Goal: Task Accomplishment & Management: Use online tool/utility

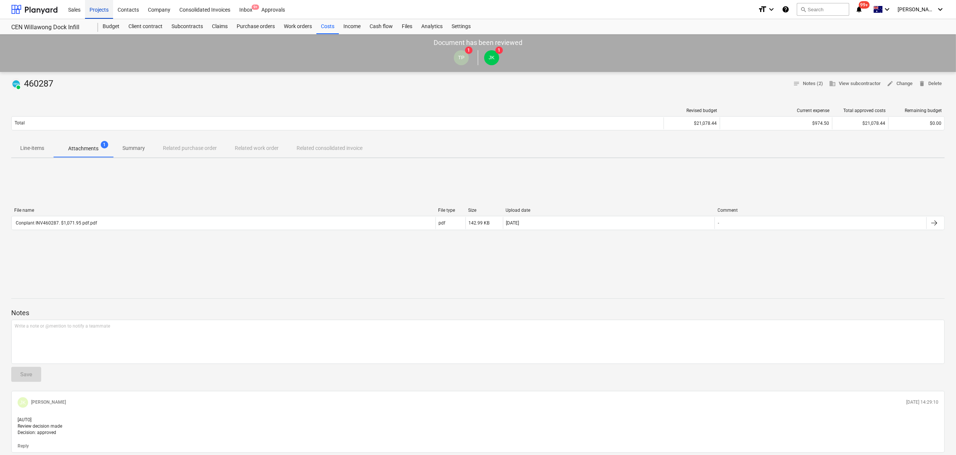
click at [97, 3] on div "Projects" at bounding box center [99, 9] width 28 height 19
drag, startPoint x: 97, startPoint y: 3, endPoint x: 102, endPoint y: 45, distance: 42.6
click at [97, 3] on div "Projects" at bounding box center [99, 9] width 28 height 19
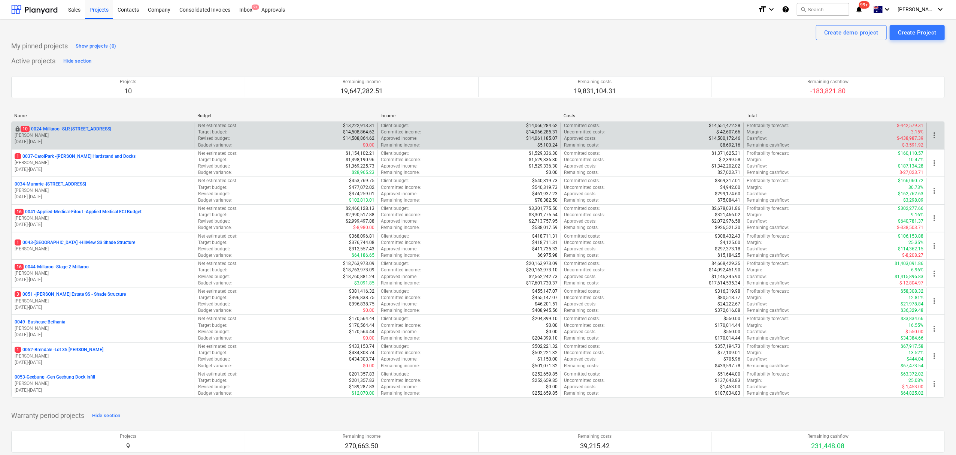
click at [93, 137] on p "[PERSON_NAME]" at bounding box center [103, 135] width 177 height 6
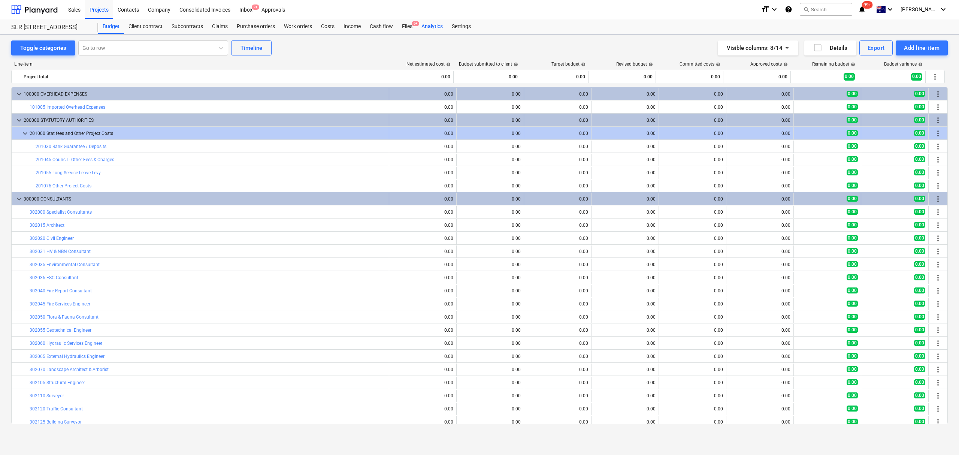
click at [384, 26] on div "Cash flow" at bounding box center [381, 26] width 32 height 15
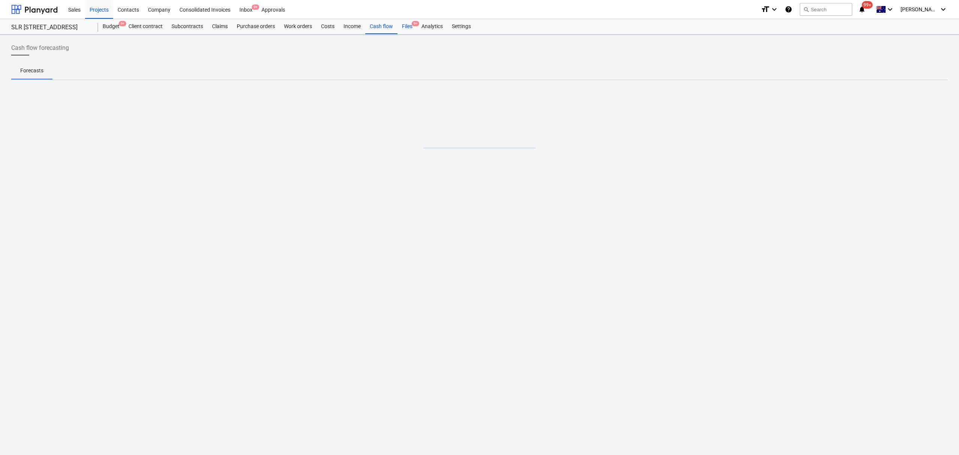
click at [401, 29] on div "Files 9+" at bounding box center [406, 26] width 19 height 15
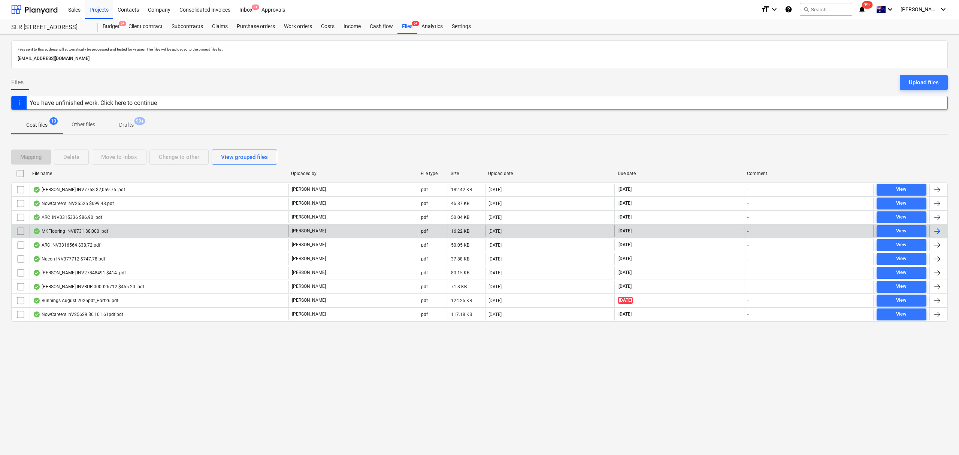
click at [400, 230] on div "[PERSON_NAME]" at bounding box center [352, 231] width 129 height 12
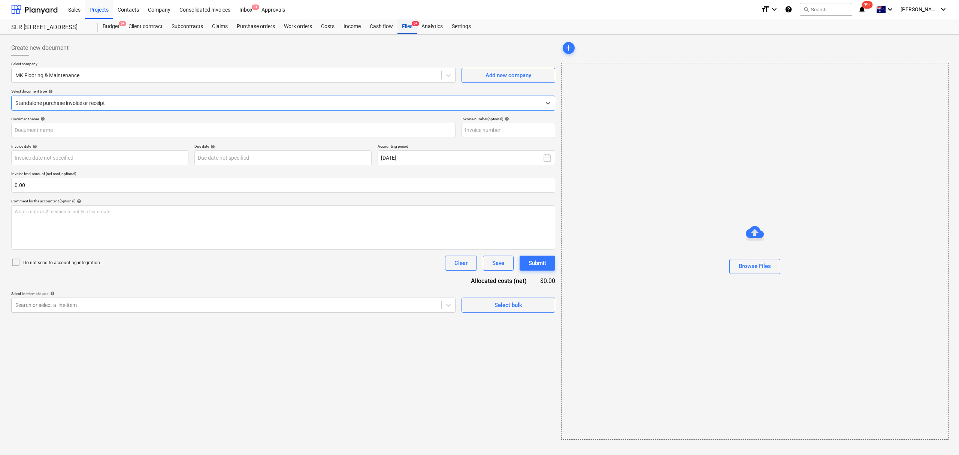
type input "8731"
type input "[DATE]"
click at [401, 27] on div "Files 9+" at bounding box center [406, 26] width 19 height 15
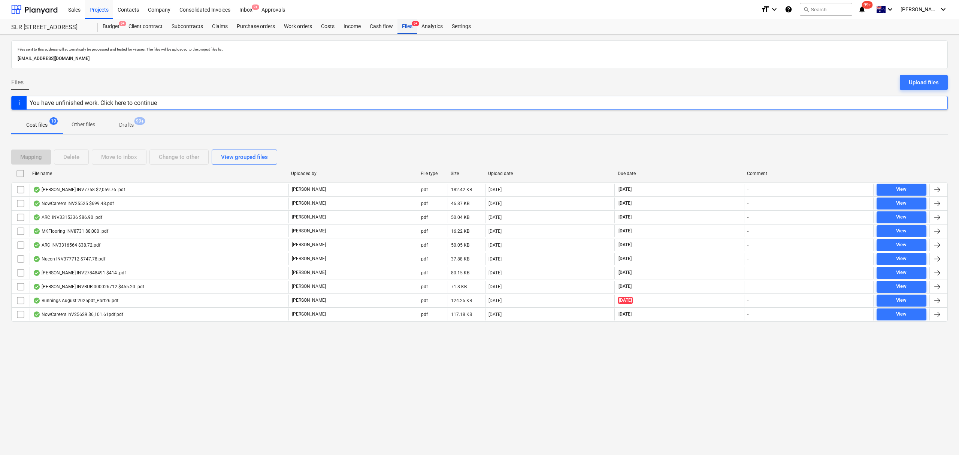
click at [401, 27] on div "Files 9+" at bounding box center [406, 26] width 19 height 15
click at [634, 172] on div "Due date" at bounding box center [680, 173] width 124 height 5
checkbox input "false"
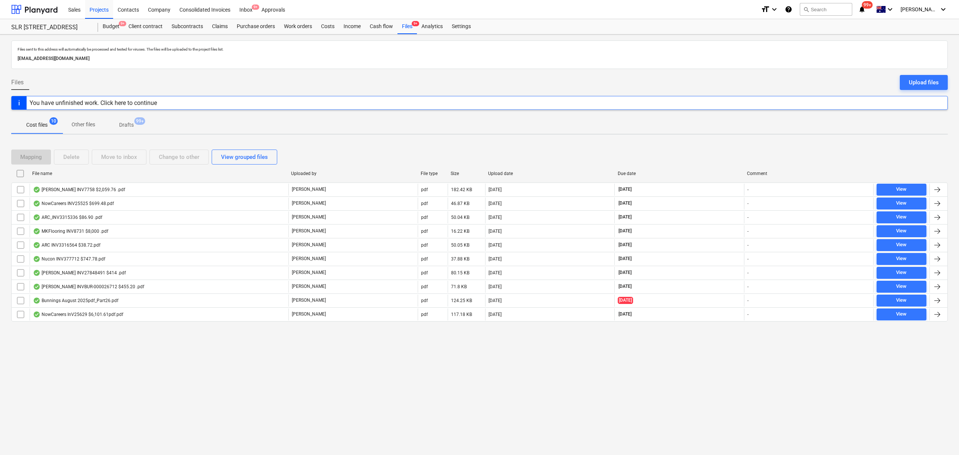
checkbox input "false"
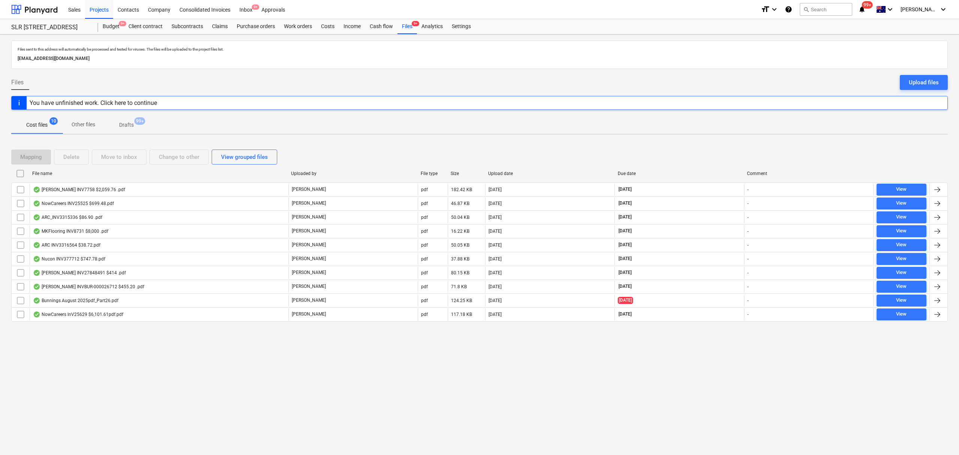
checkbox input "false"
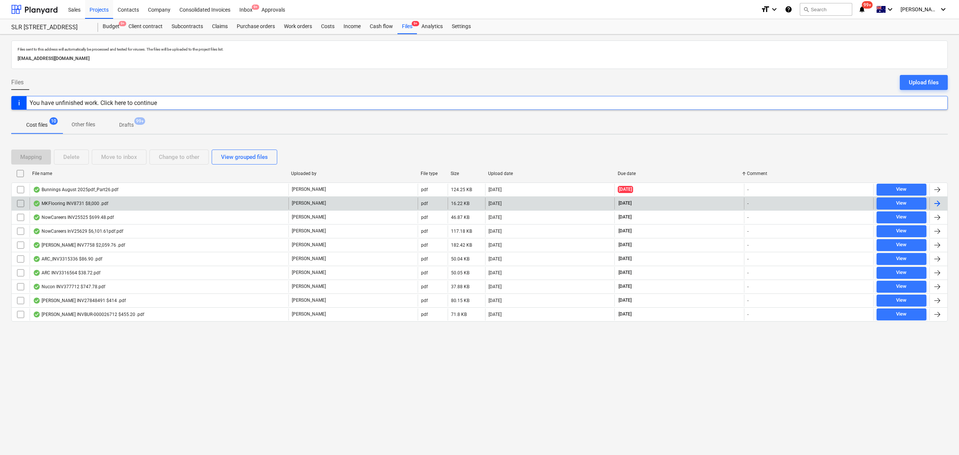
click at [597, 205] on div "[DATE]" at bounding box center [549, 203] width 129 height 12
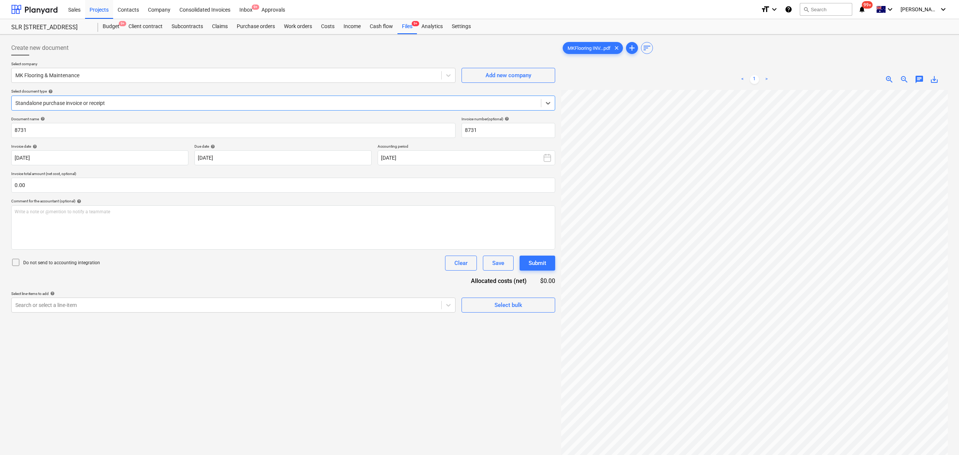
click at [196, 115] on div "Select company MK Flooring & Maintenance Add new company Select document type h…" at bounding box center [283, 88] width 544 height 55
click at [902, 79] on span "zoom_out" at bounding box center [901, 79] width 9 height 9
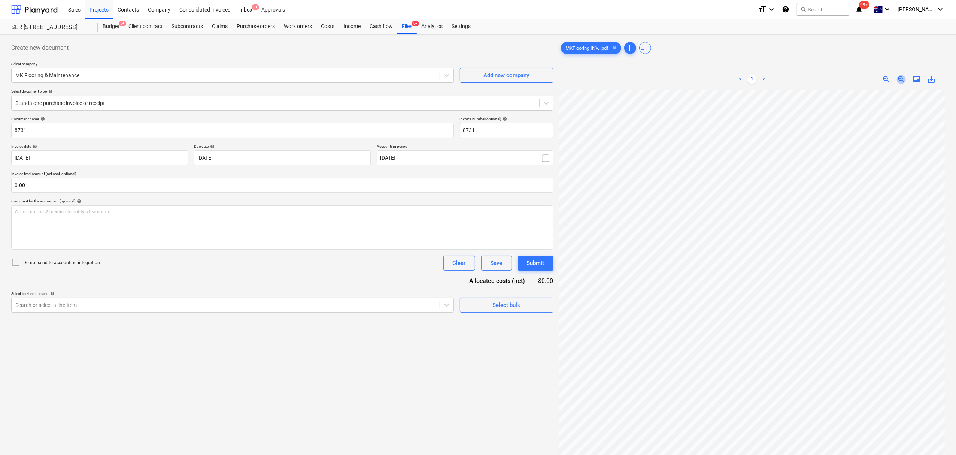
click at [902, 82] on span "zoom_out" at bounding box center [901, 79] width 9 height 9
